Goal: Information Seeking & Learning: Learn about a topic

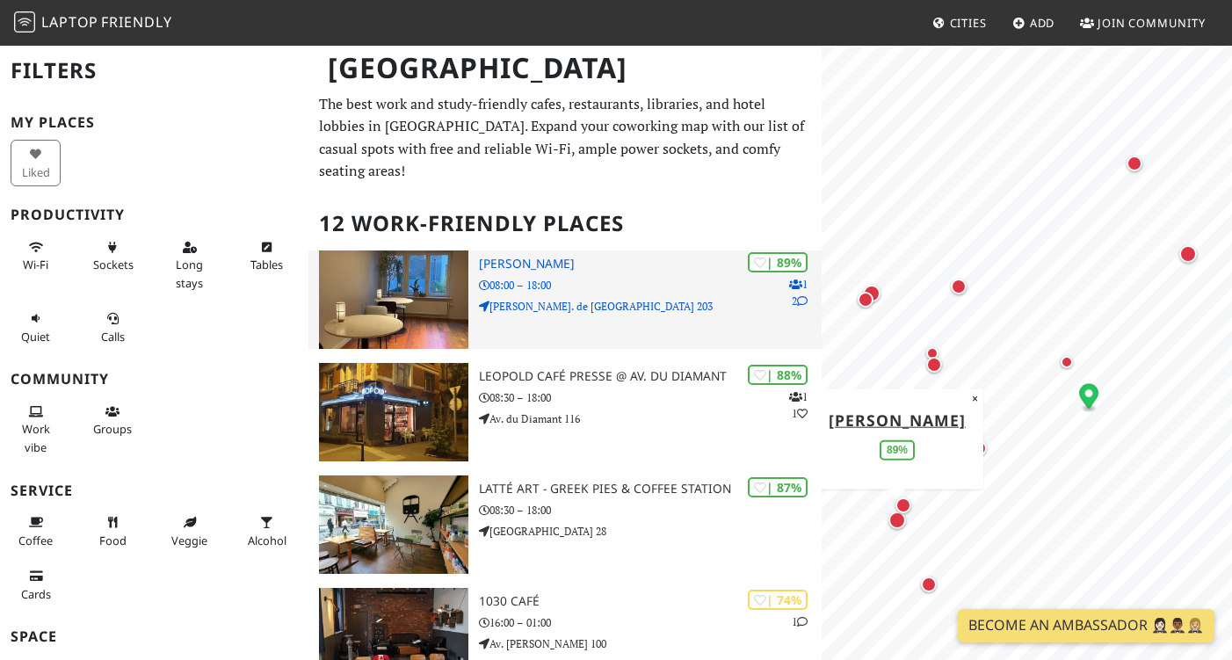
click at [595, 298] on p "Chau. de Charleroi 203" at bounding box center [650, 306] width 342 height 17
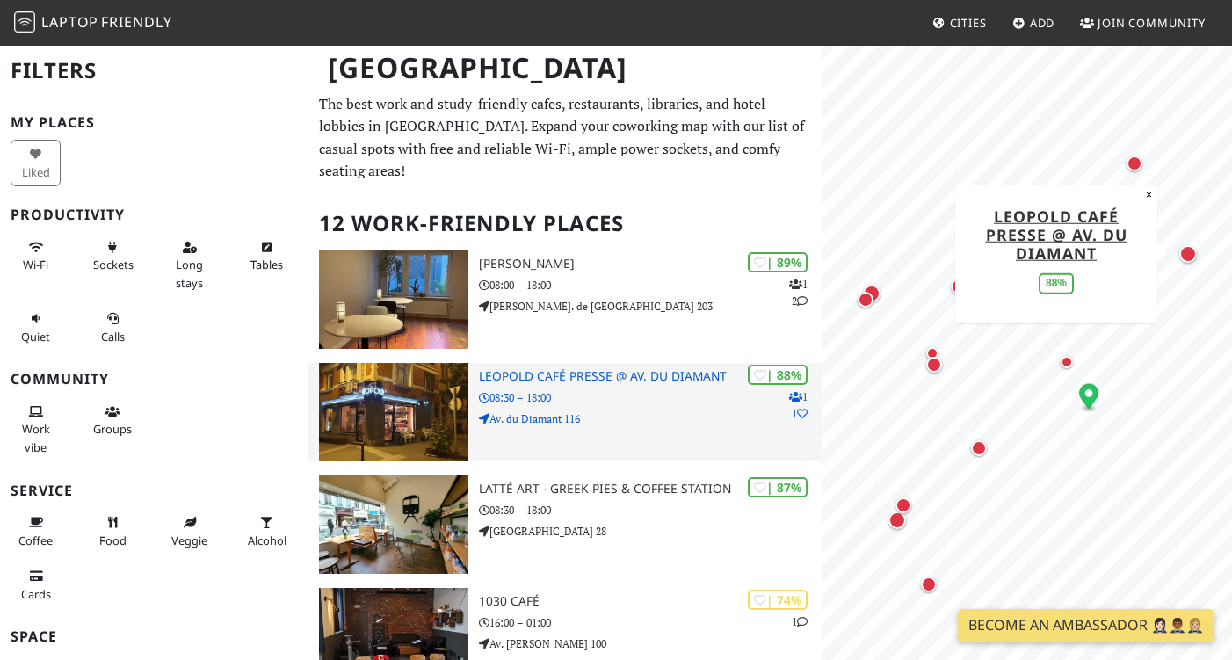
click at [511, 369] on h3 "Leopold Café Presse @ Av. du Diamant" at bounding box center [650, 376] width 342 height 15
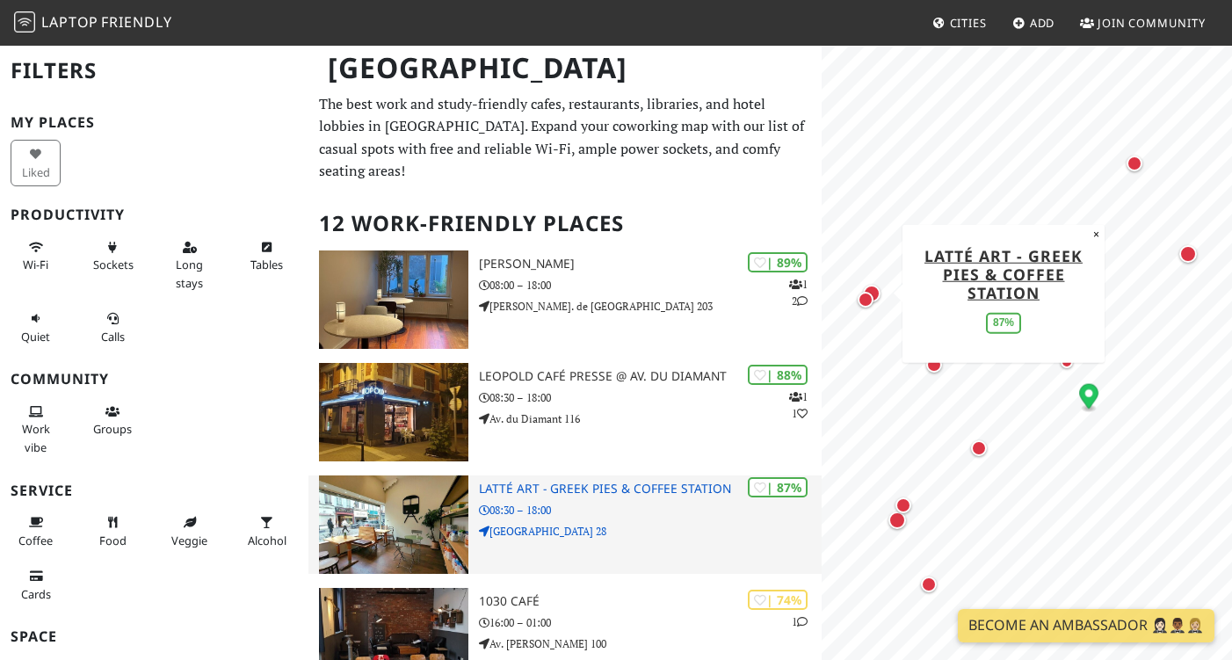
click at [574, 523] on p "Rue du Midi 28" at bounding box center [650, 531] width 342 height 17
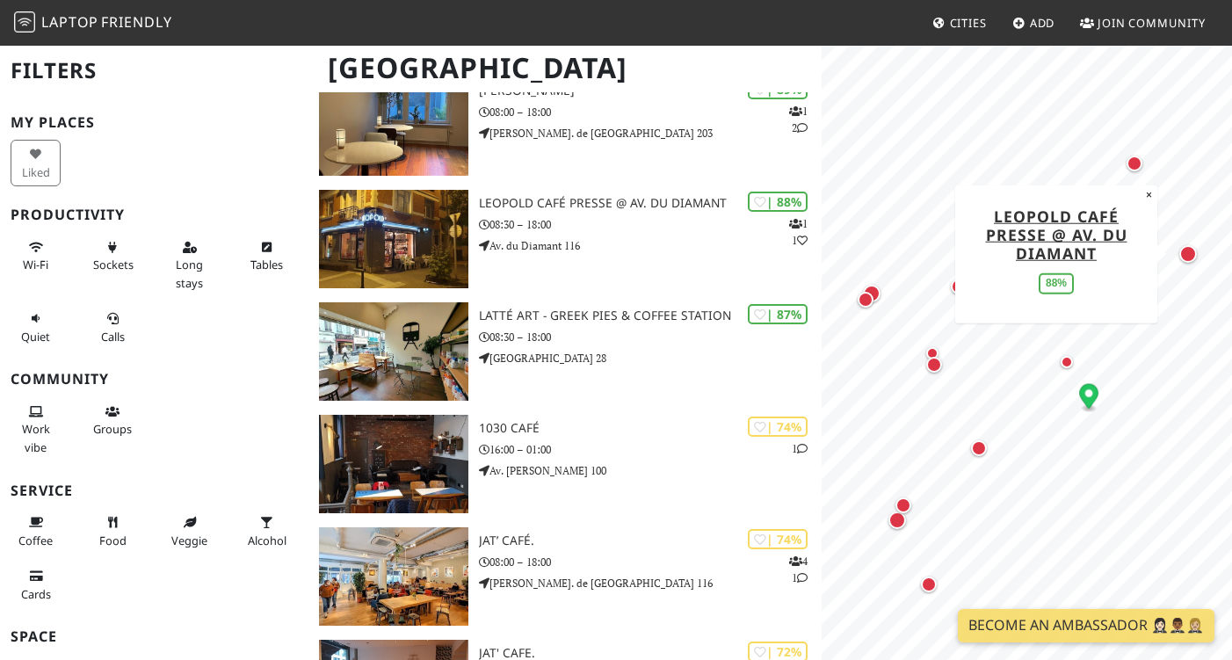
scroll to position [315, 0]
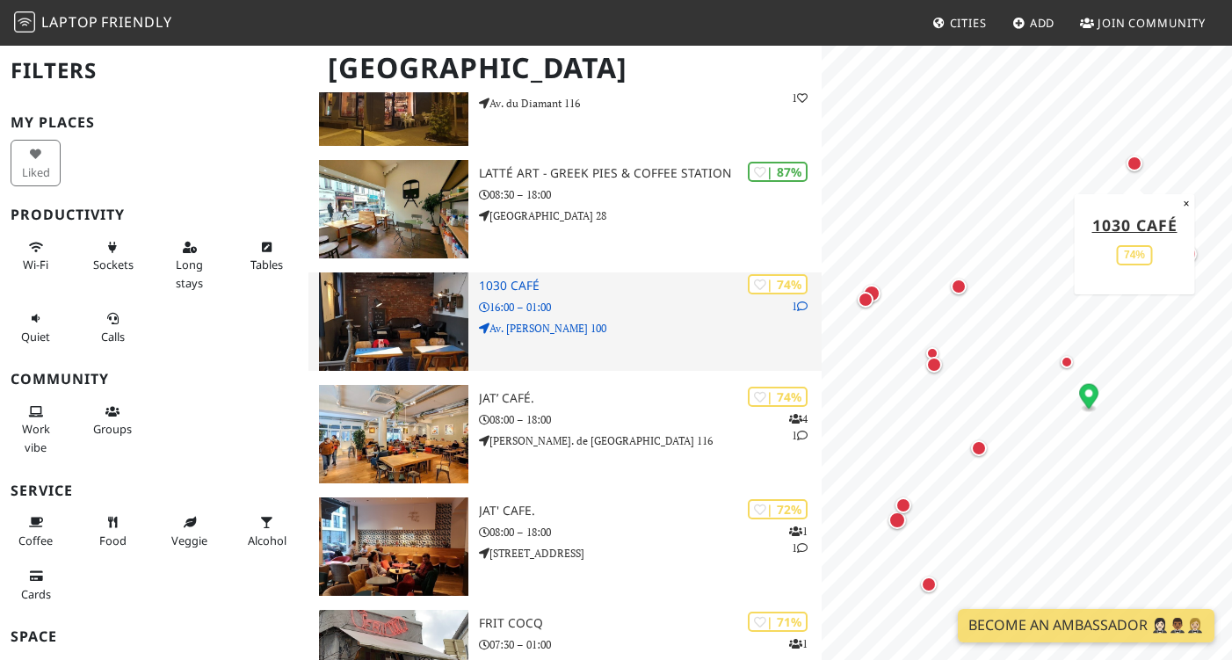
click at [603, 299] on p "16:00 – 01:00" at bounding box center [650, 307] width 342 height 17
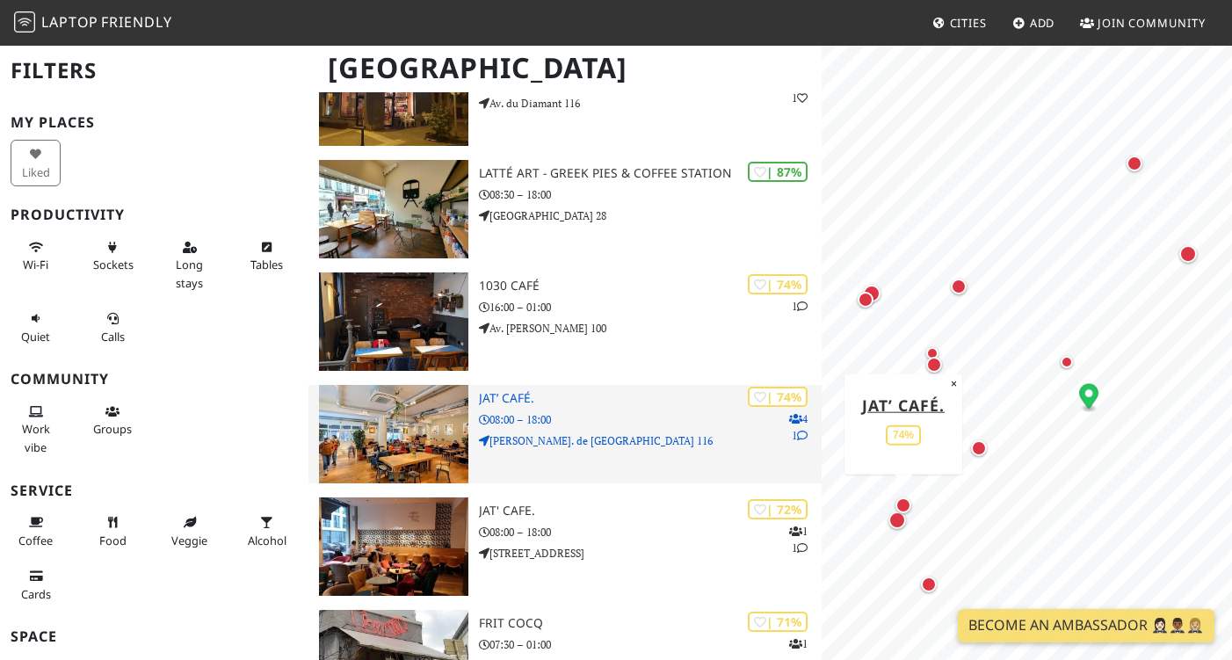
click at [524, 411] on p "08:00 – 18:00" at bounding box center [650, 419] width 342 height 17
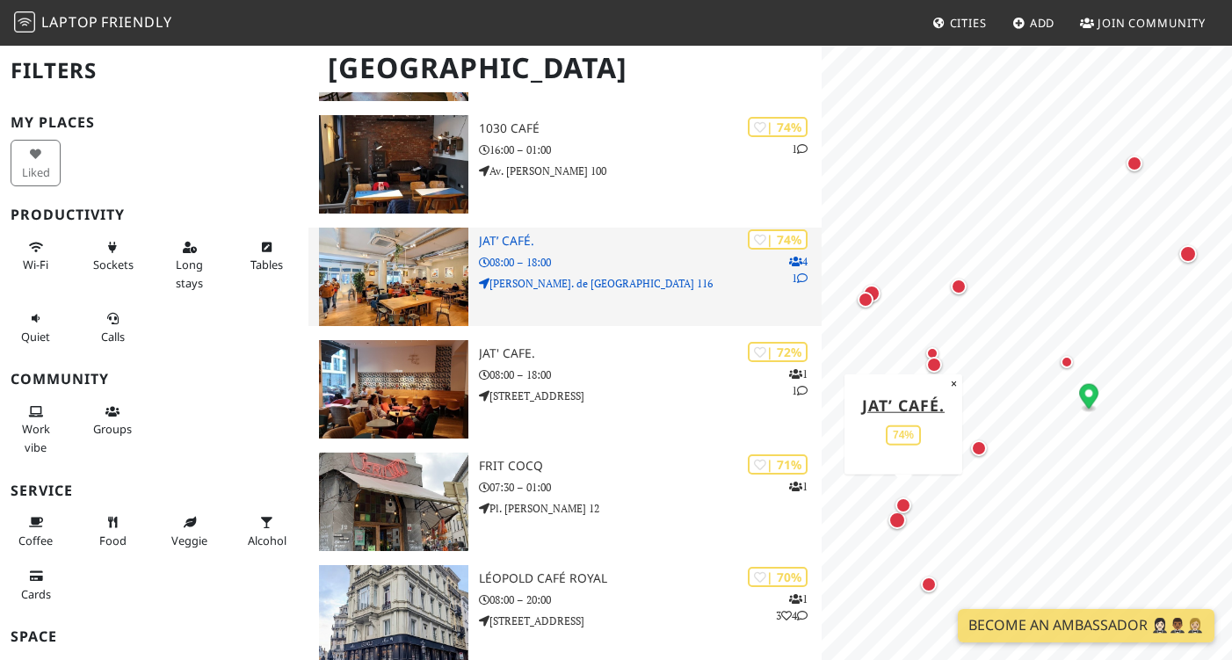
scroll to position [511, 0]
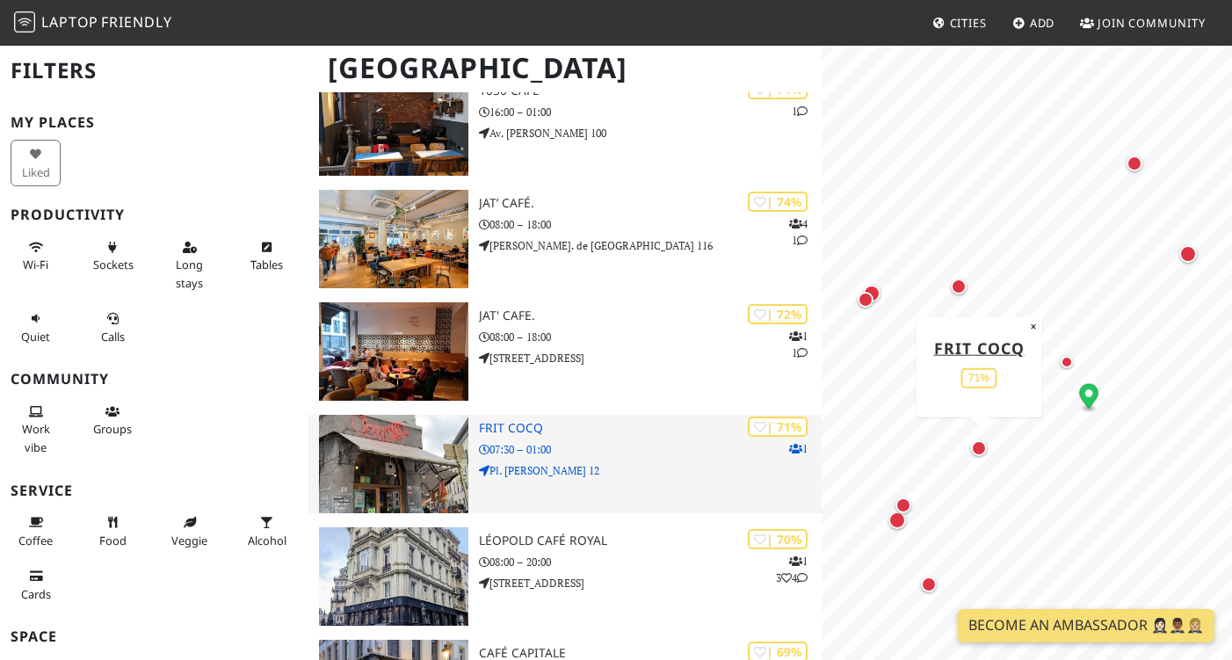
click at [629, 421] on h3 "Frit Cocq" at bounding box center [650, 428] width 342 height 15
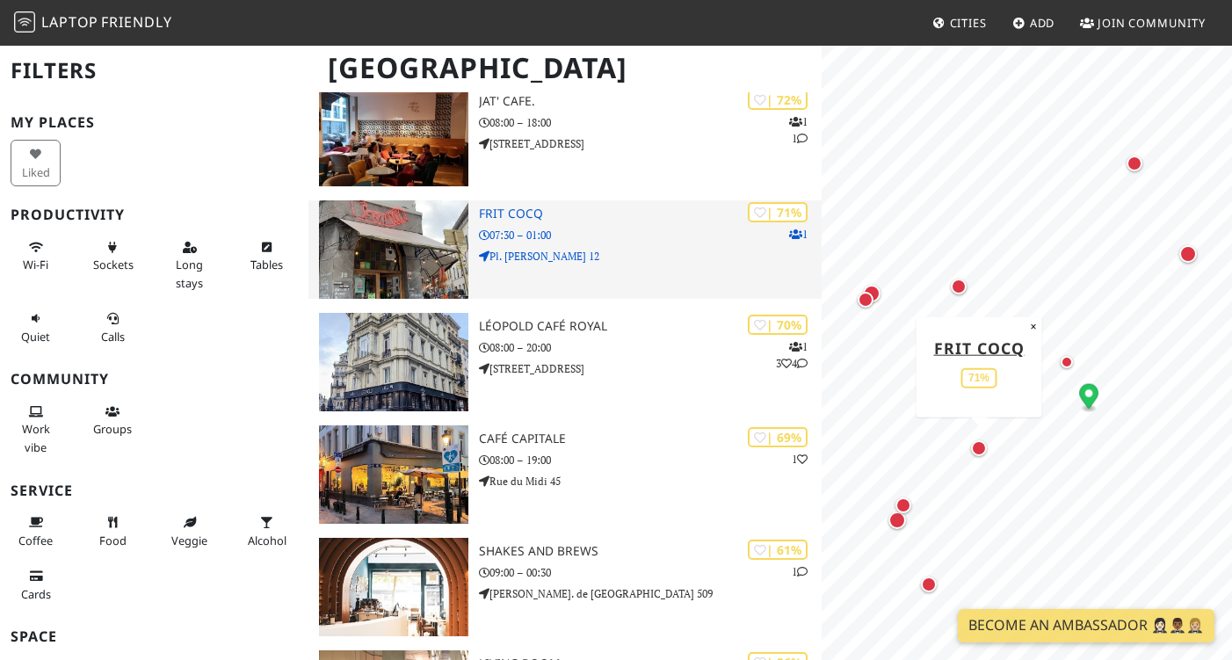
scroll to position [734, 0]
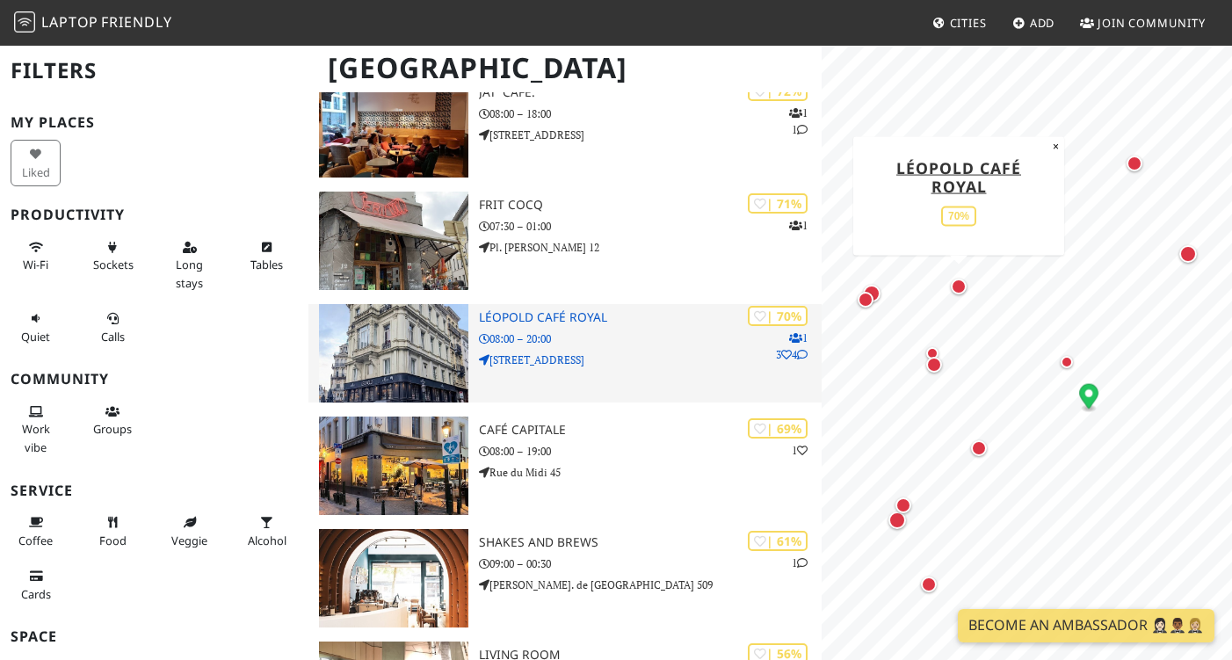
click at [605, 351] on p "Rue de Louvain 2" at bounding box center [650, 359] width 342 height 17
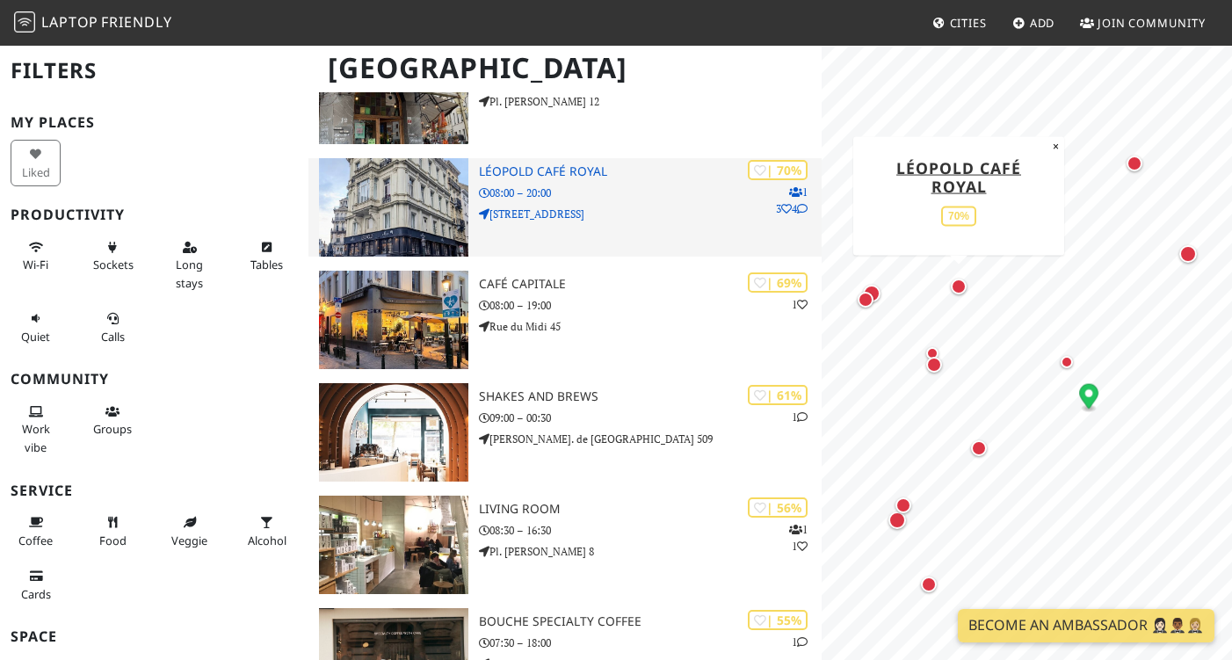
scroll to position [933, 0]
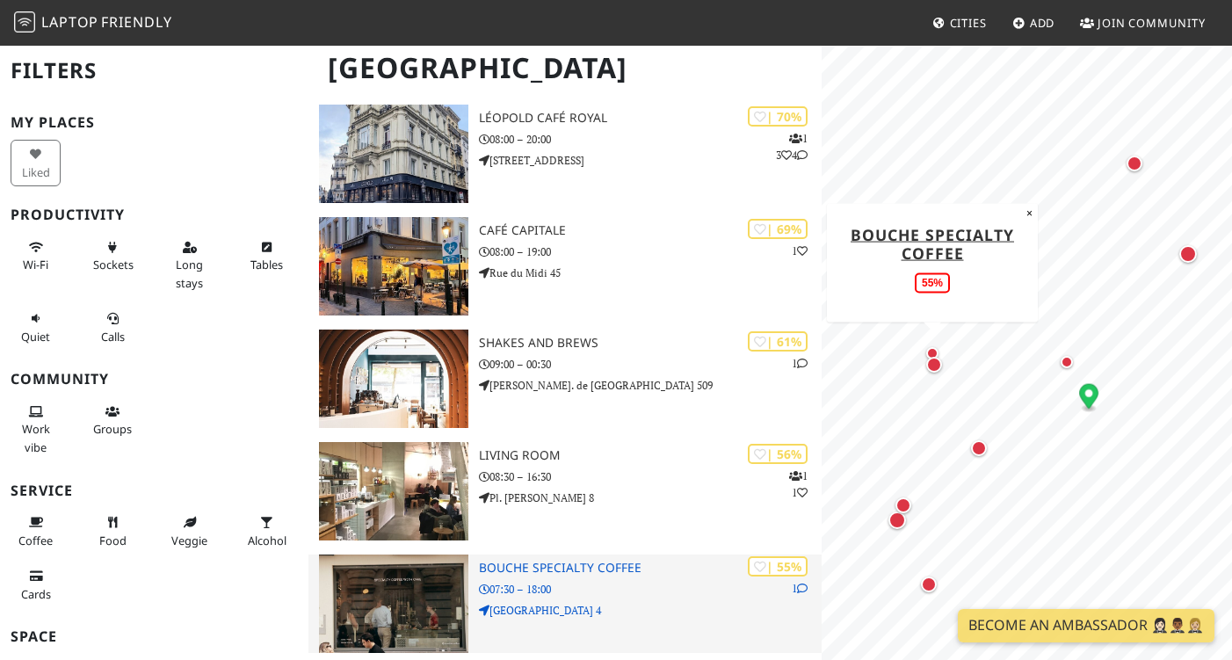
click at [561, 581] on p "07:30 – 18:00" at bounding box center [650, 589] width 342 height 17
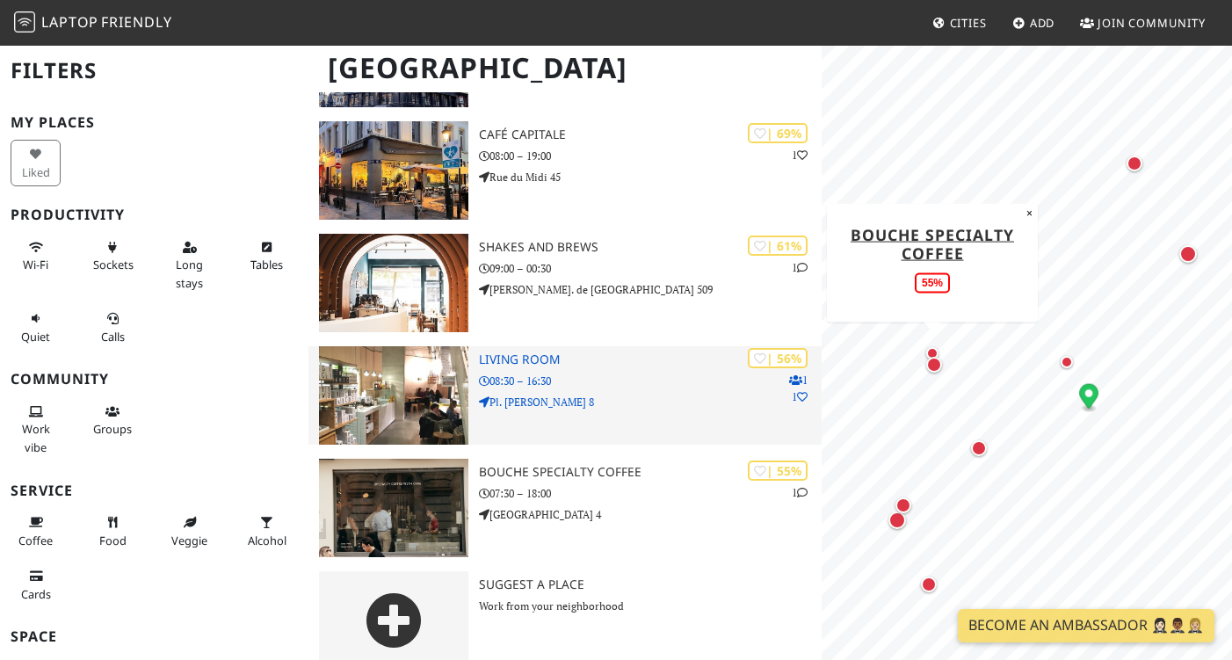
scroll to position [1028, 0]
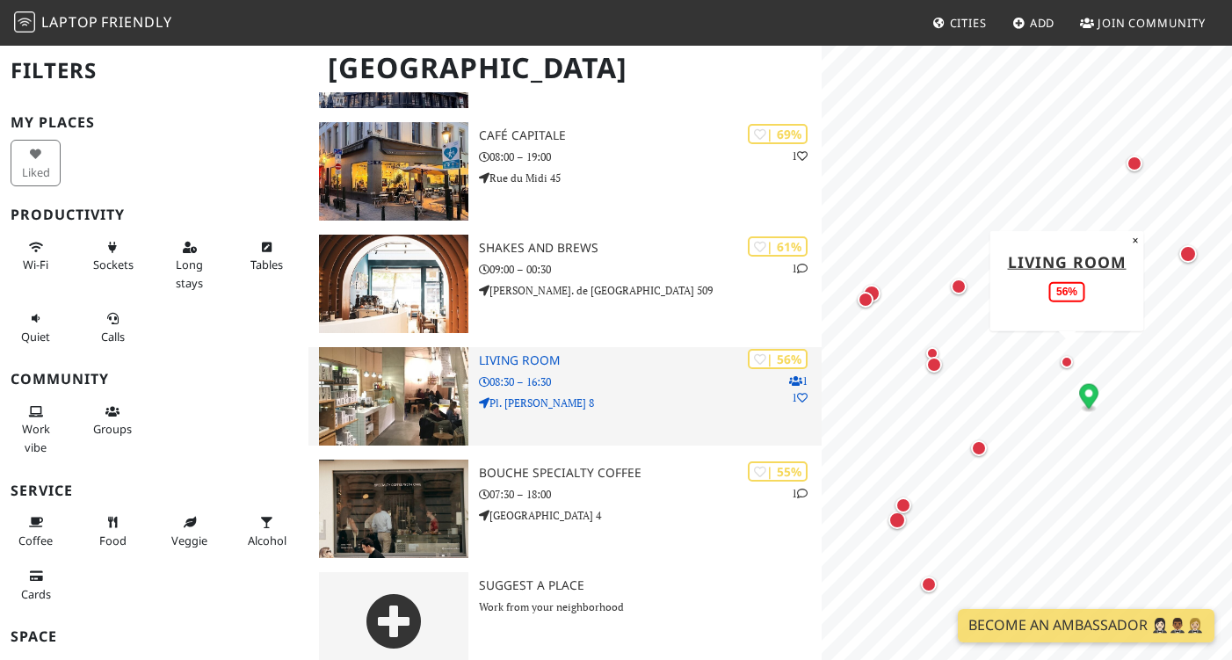
click at [535, 347] on div "| 56% 1 1 Living Room 08:30 – 16:30 Pl. Jean Rey 8" at bounding box center [650, 396] width 342 height 98
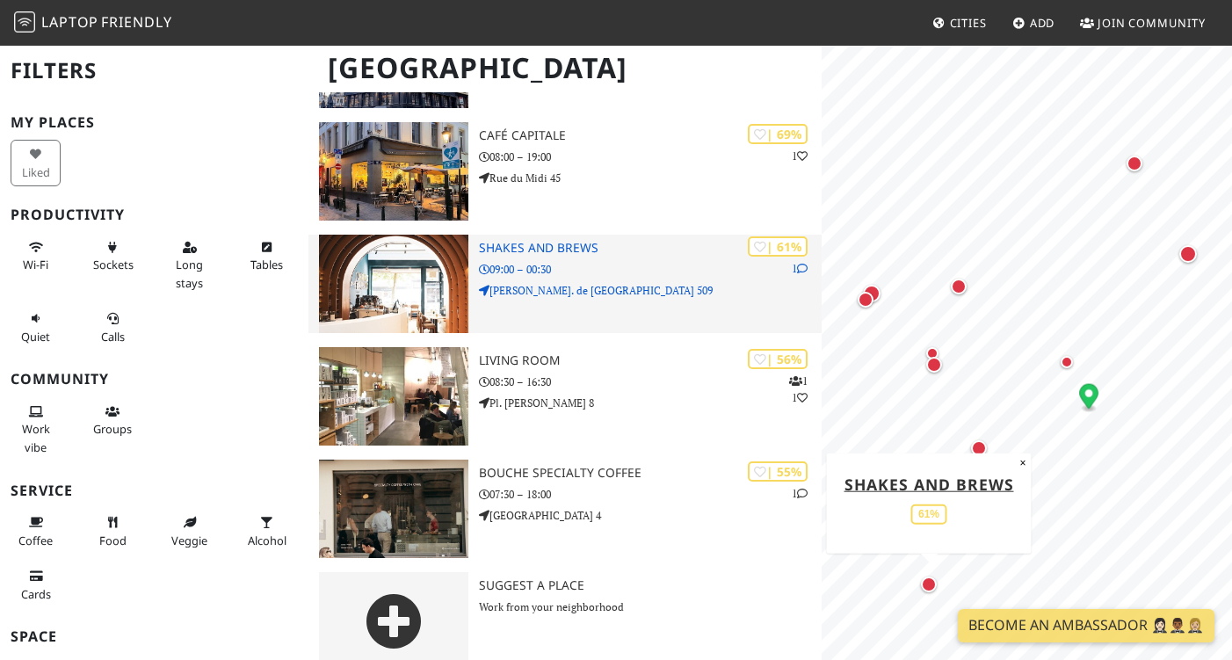
click at [571, 261] on p "09:00 – 00:30" at bounding box center [650, 269] width 342 height 17
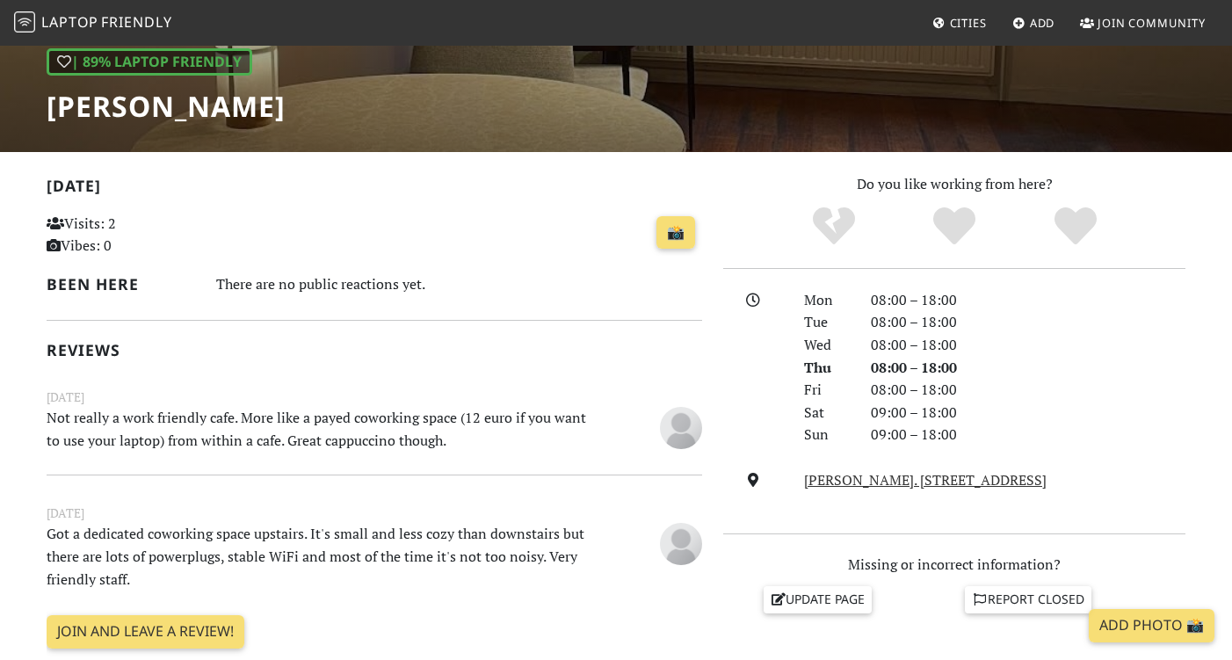
scroll to position [267, 0]
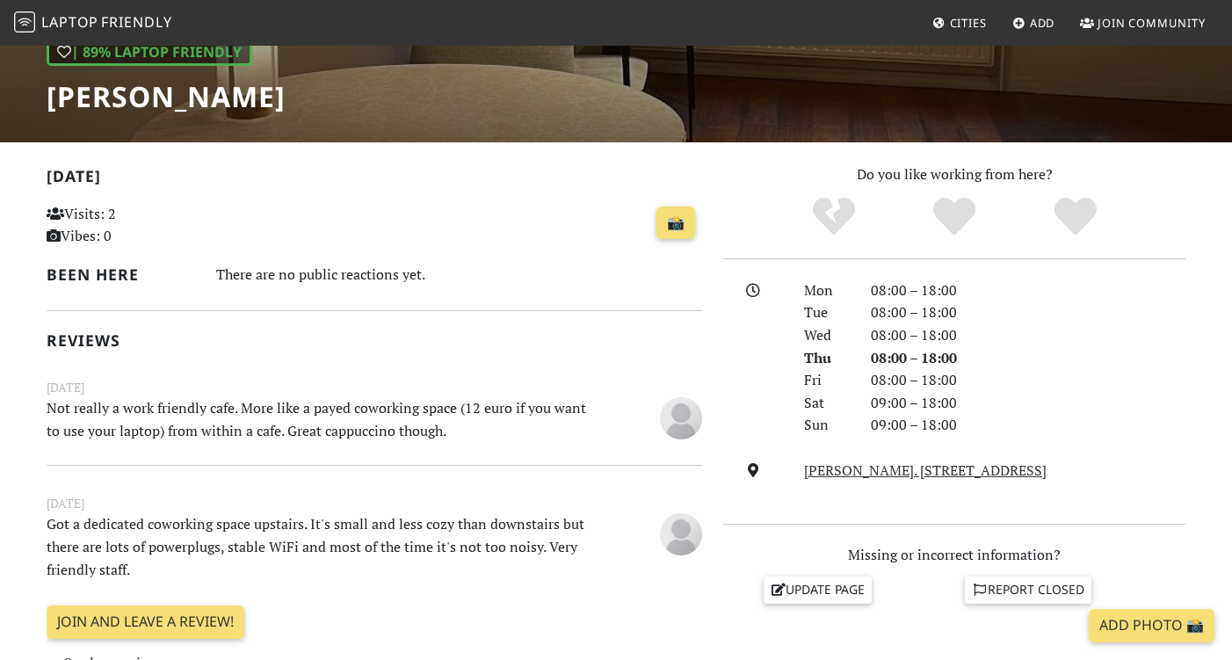
drag, startPoint x: 260, startPoint y: 428, endPoint x: 184, endPoint y: 386, distance: 87.3
click at [184, 386] on div "December 26, 2022 Not really a work friendly cafe. More like a payed coworking …" at bounding box center [374, 412] width 677 height 68
click at [235, 445] on div "Today Visits: 2 Vibes: 0 📸 Been here There are no public reactions yet. Reviews…" at bounding box center [374, 418] width 655 height 511
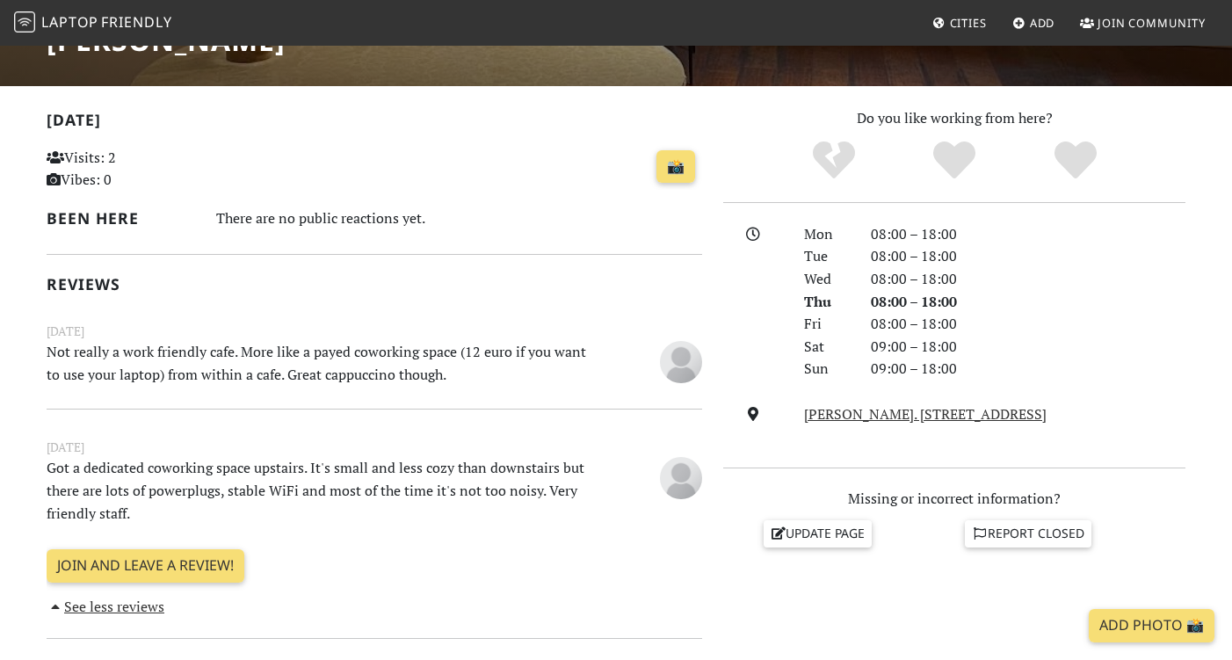
scroll to position [327, 0]
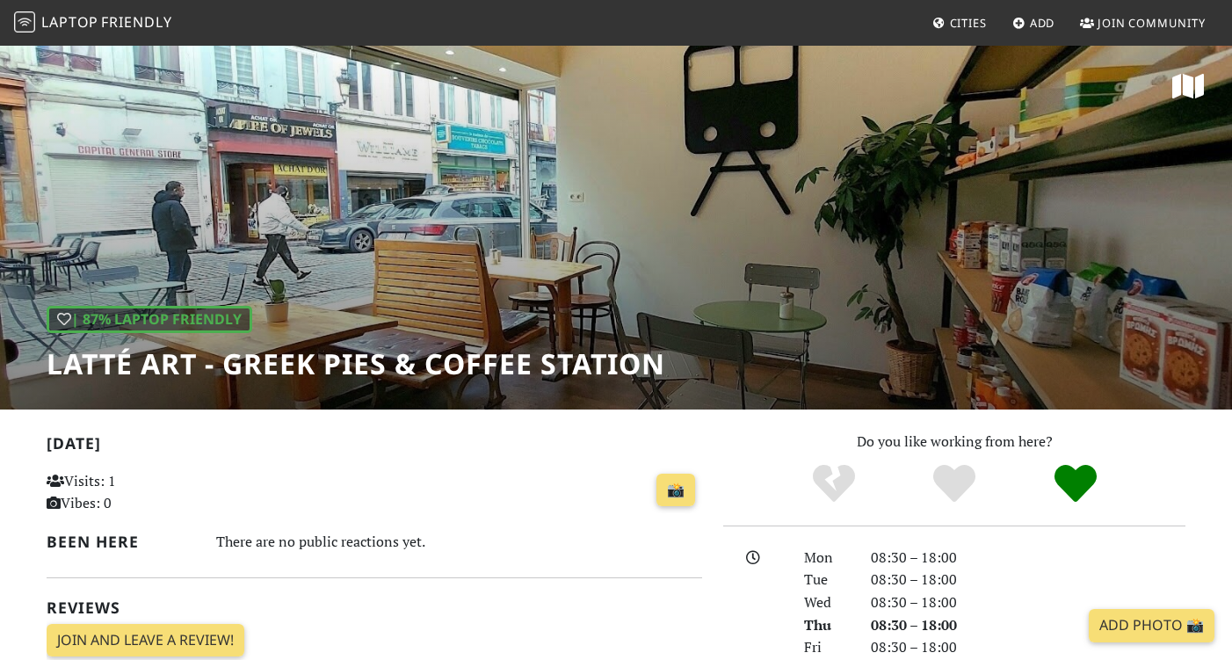
scroll to position [286, 0]
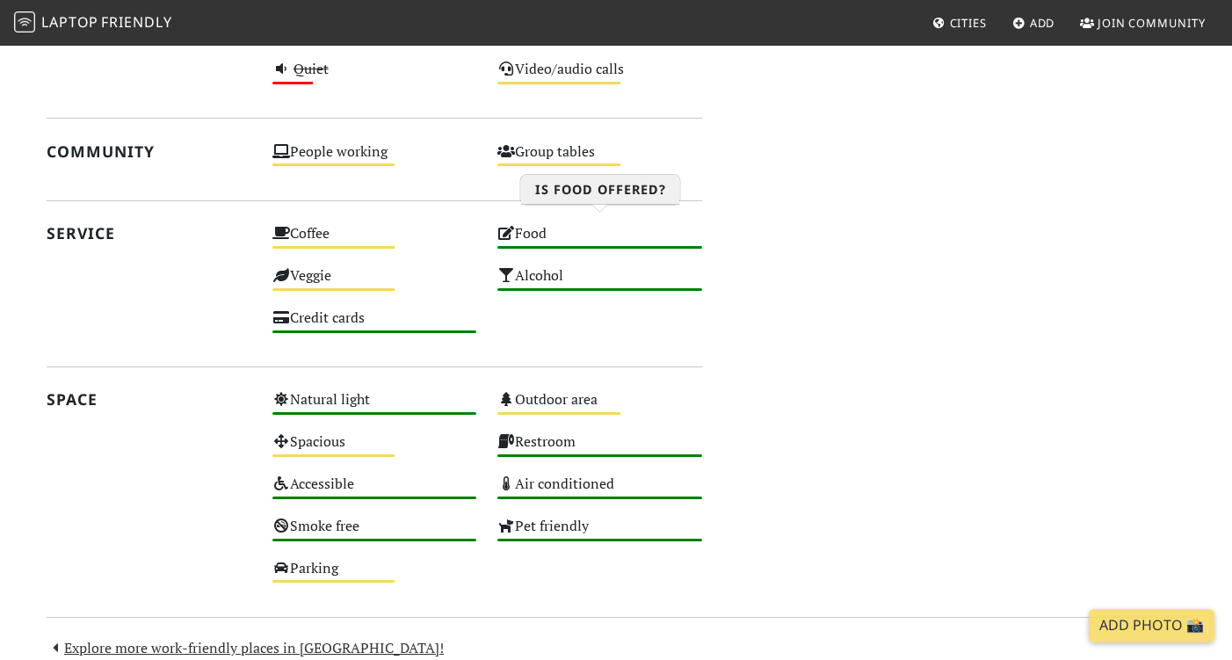
scroll to position [940, 0]
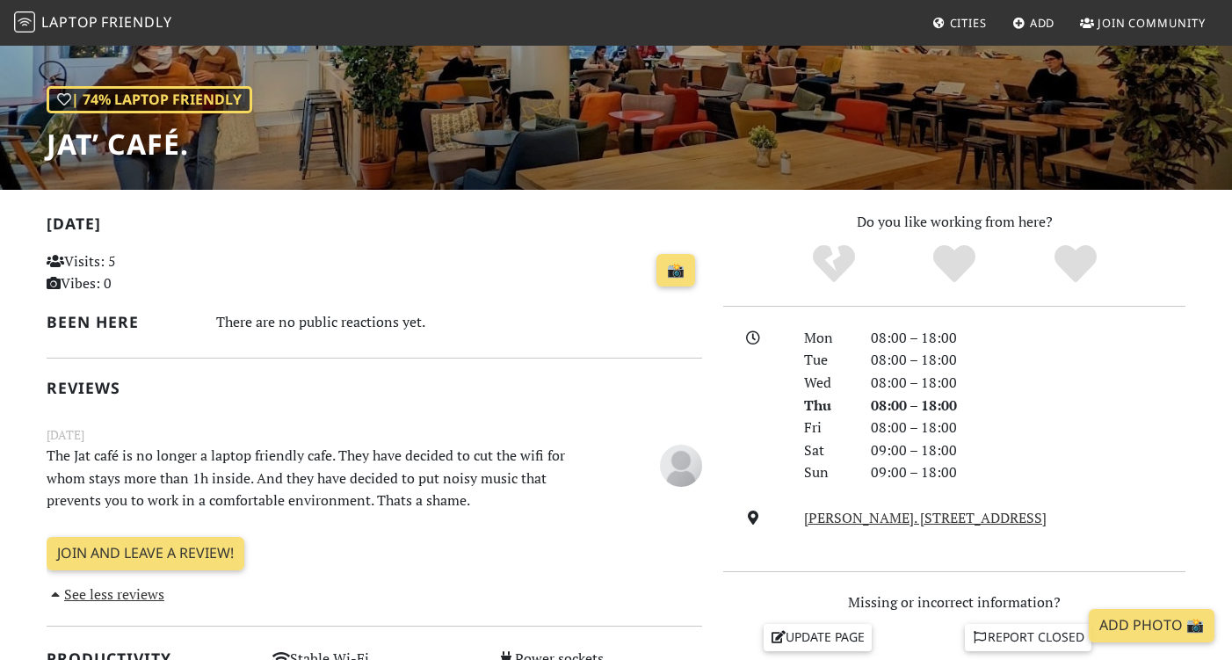
scroll to position [224, 0]
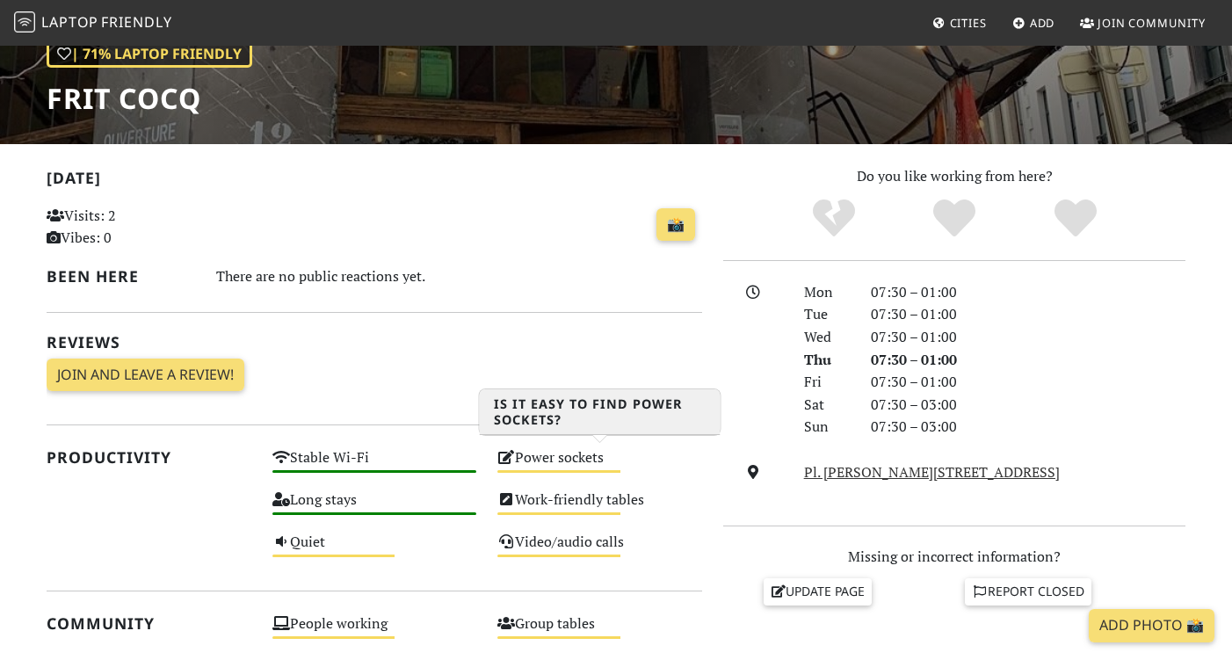
scroll to position [246, 0]
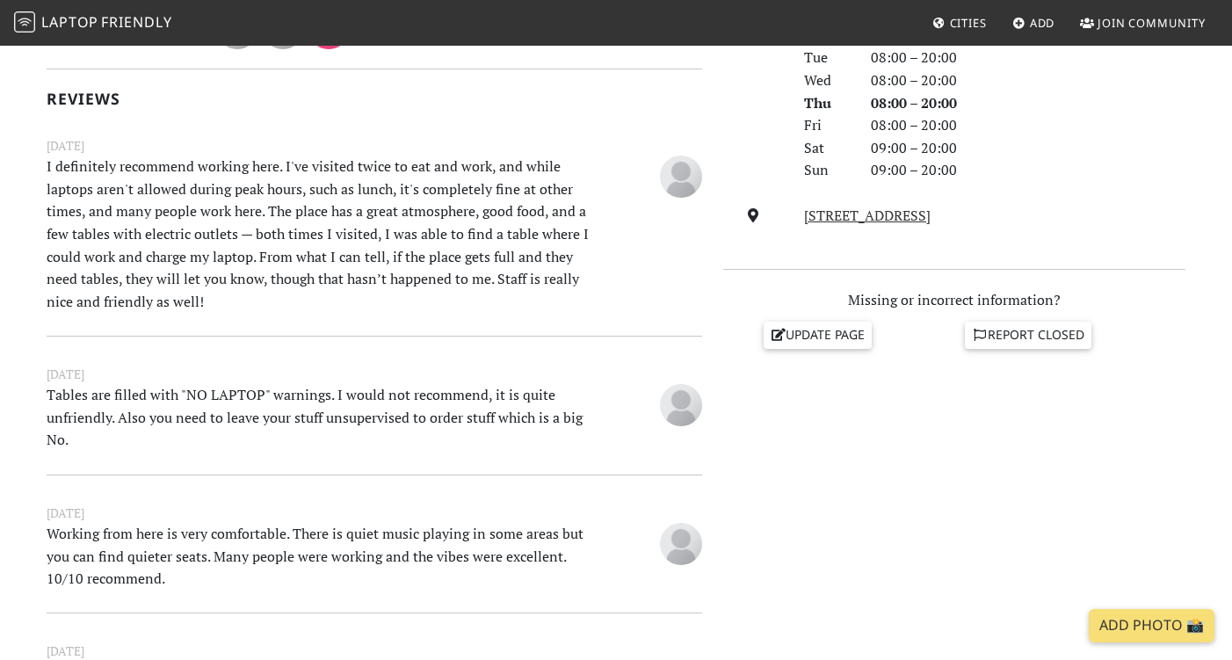
scroll to position [570, 0]
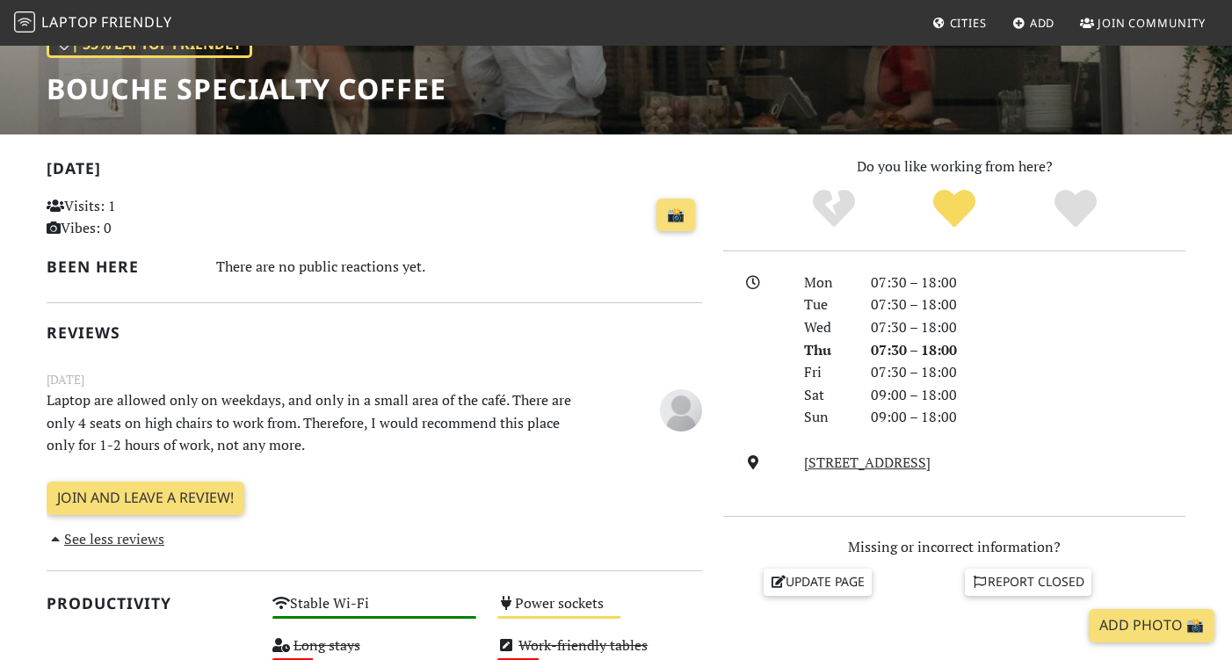
scroll to position [280, 0]
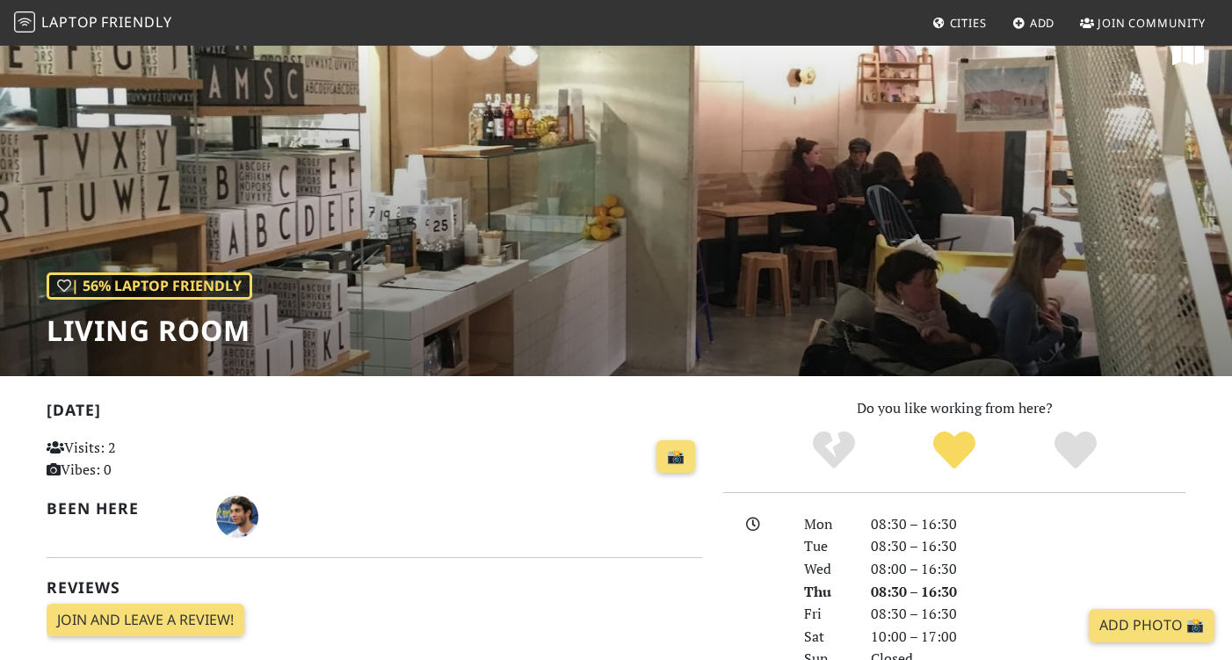
scroll to position [32, 0]
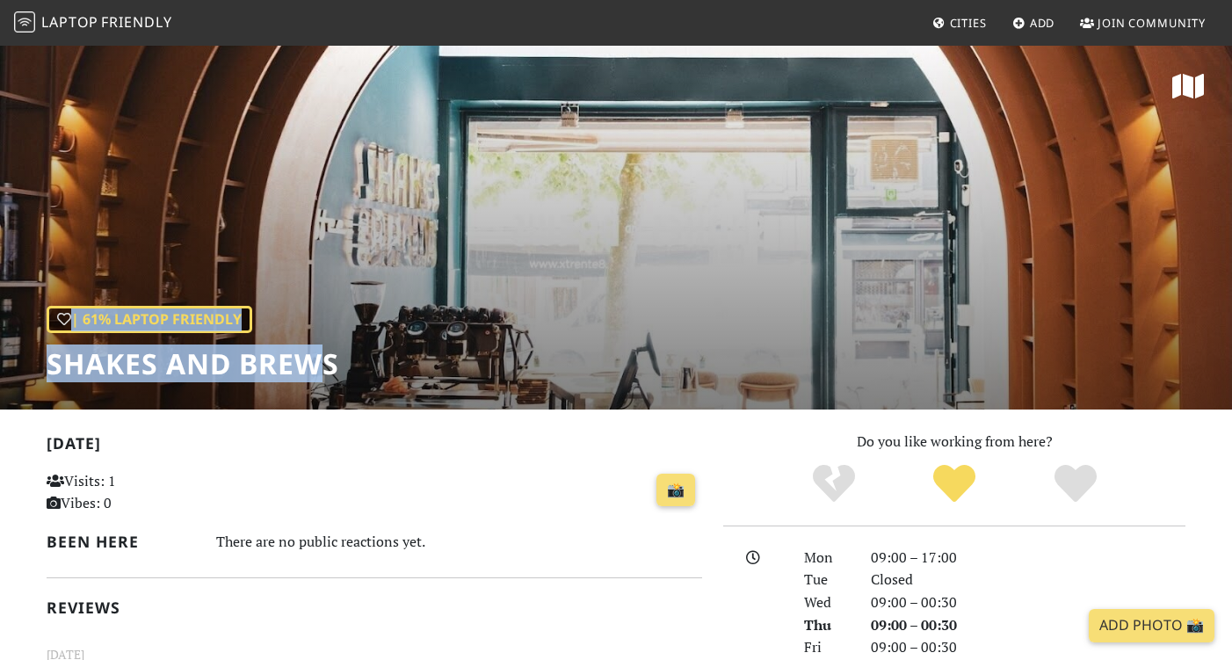
drag, startPoint x: 41, startPoint y: 365, endPoint x: 330, endPoint y: 361, distance: 288.2
click at [330, 361] on div "| 61% Laptop Friendly Shakes and Brews" at bounding box center [616, 227] width 1232 height 366
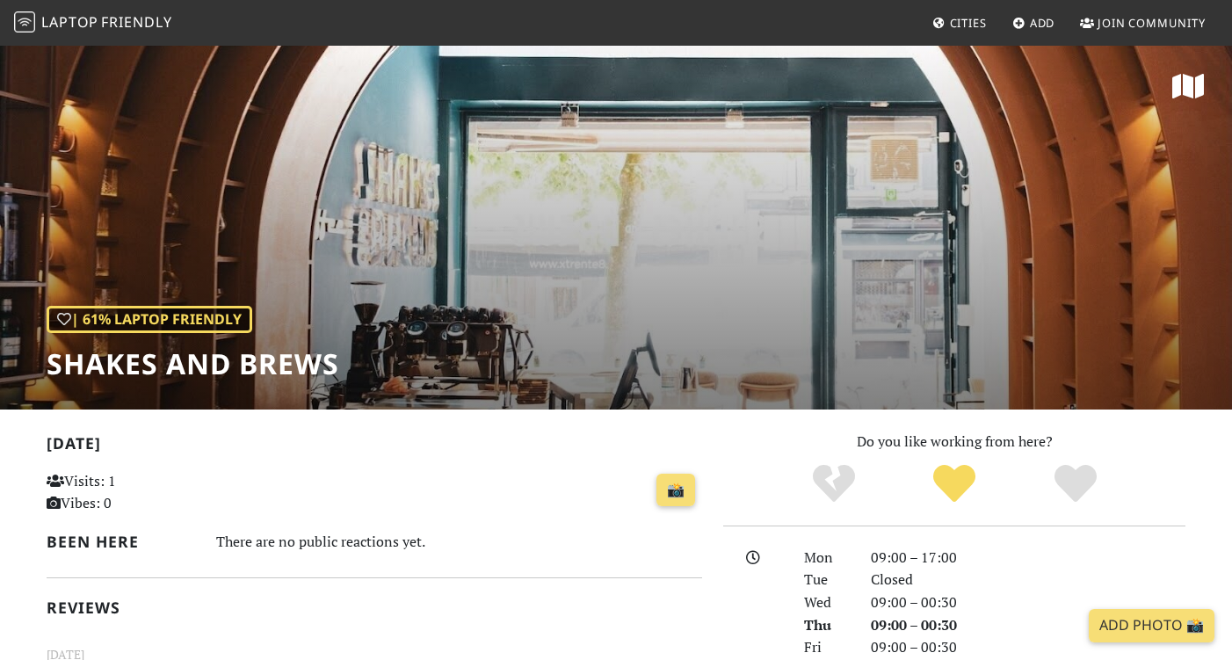
click at [335, 361] on h1 "Shakes and Brews" at bounding box center [193, 363] width 293 height 33
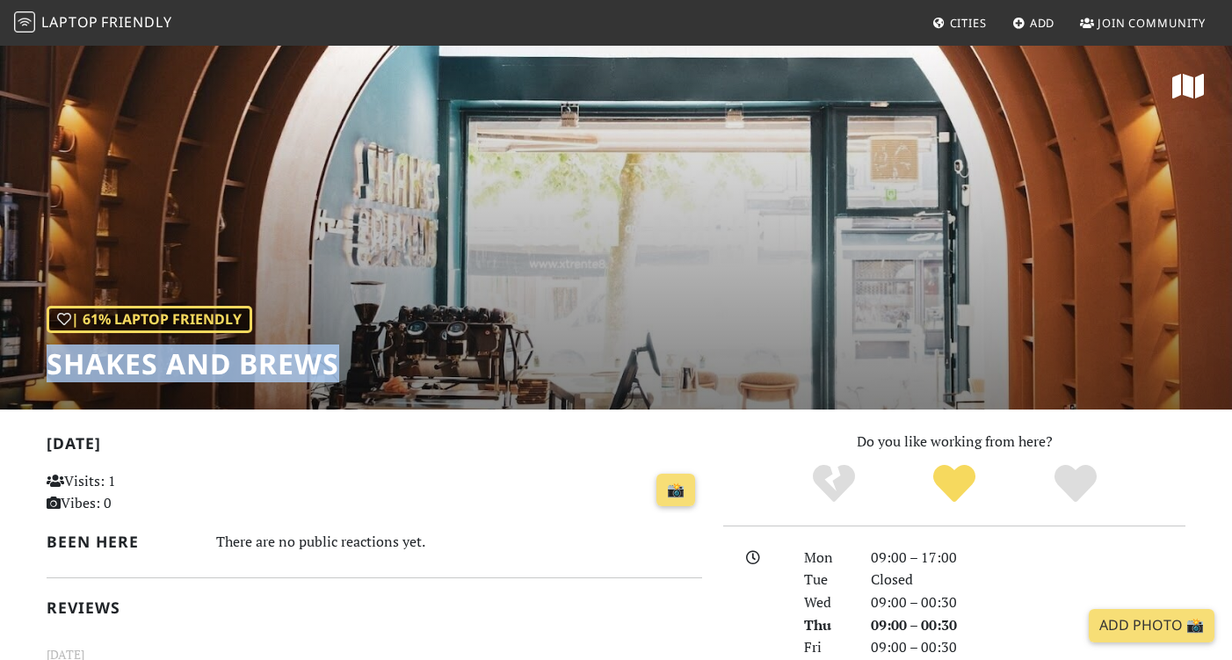
drag, startPoint x: 335, startPoint y: 361, endPoint x: 72, endPoint y: 359, distance: 262.7
click at [72, 359] on h1 "Shakes and Brews" at bounding box center [193, 363] width 293 height 33
